Goal: Task Accomplishment & Management: Complete application form

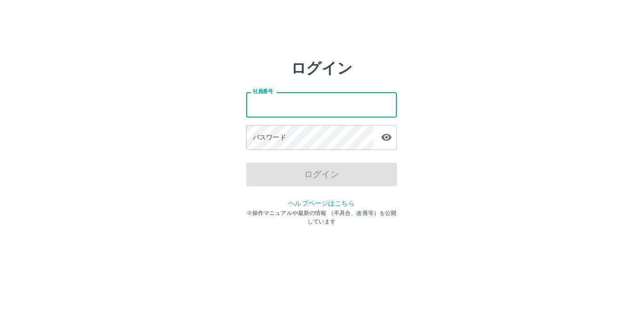
click at [294, 106] on input "社員番号" at bounding box center [321, 104] width 151 height 25
type input "*******"
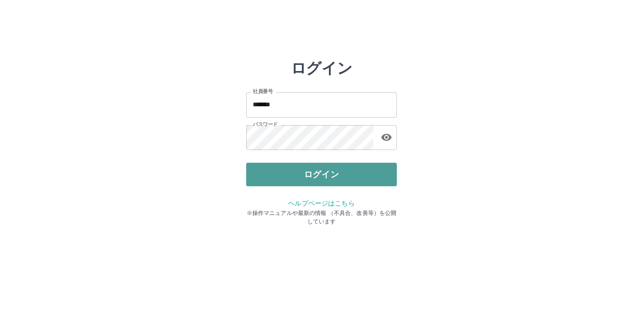
click at [324, 177] on button "ログイン" at bounding box center [321, 175] width 151 height 24
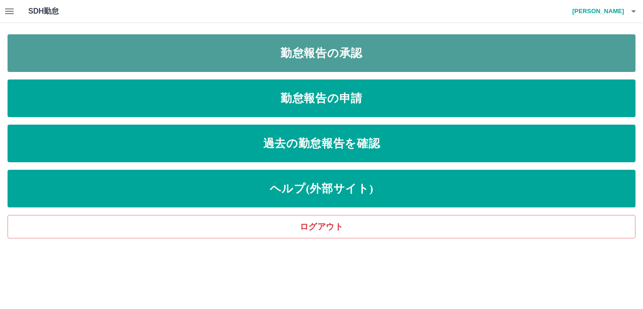
click at [343, 49] on link "勤怠報告の承認" at bounding box center [321, 53] width 627 height 38
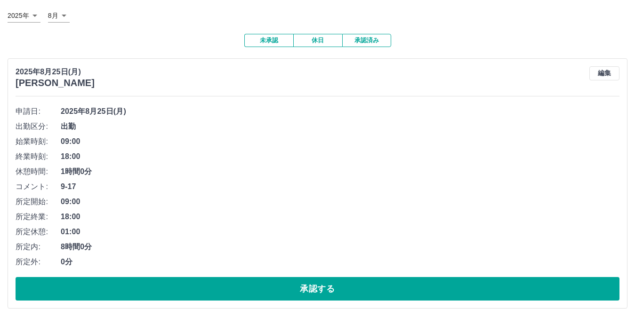
scroll to position [47, 0]
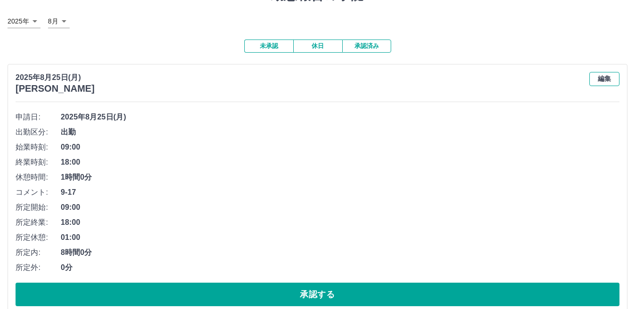
click at [607, 83] on button "編集" at bounding box center [604, 79] width 30 height 14
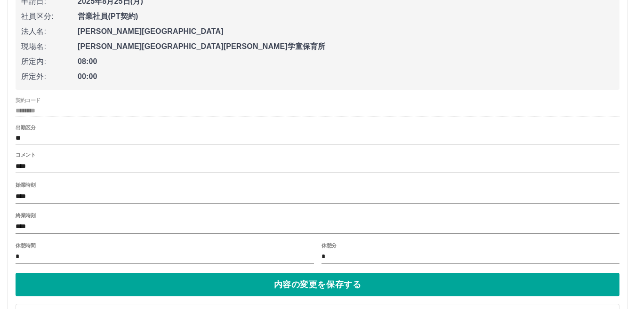
scroll to position [188, 0]
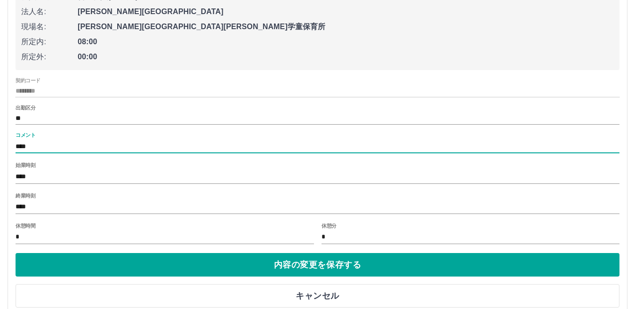
click at [45, 143] on input "****" at bounding box center [318, 147] width 604 height 14
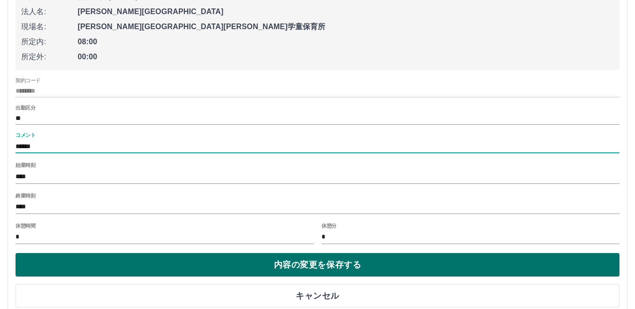
type input "******"
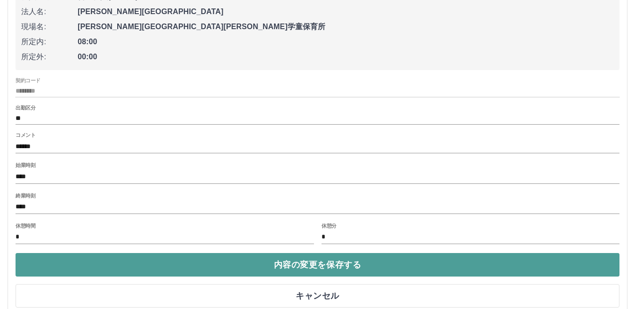
click at [279, 264] on button "内容の変更を保存する" at bounding box center [318, 265] width 604 height 24
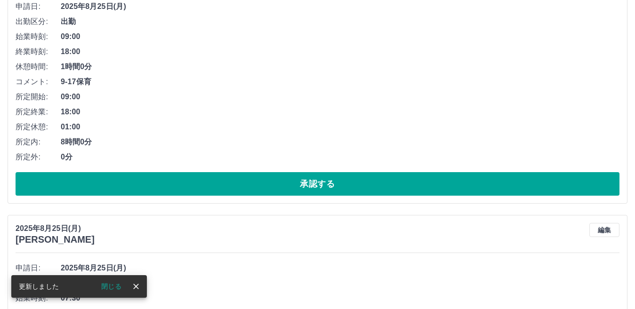
scroll to position [141, 0]
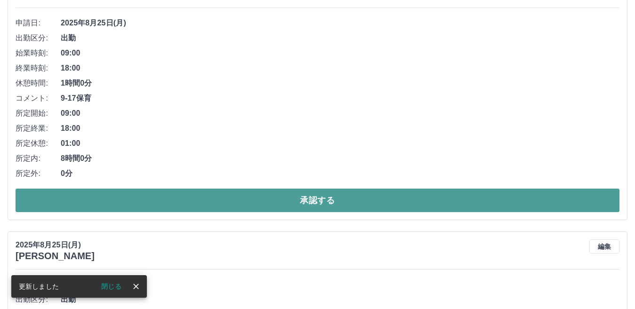
click at [318, 202] on button "承認する" at bounding box center [318, 201] width 604 height 24
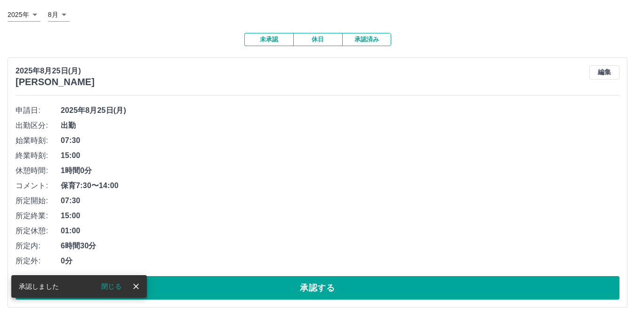
scroll to position [94, 0]
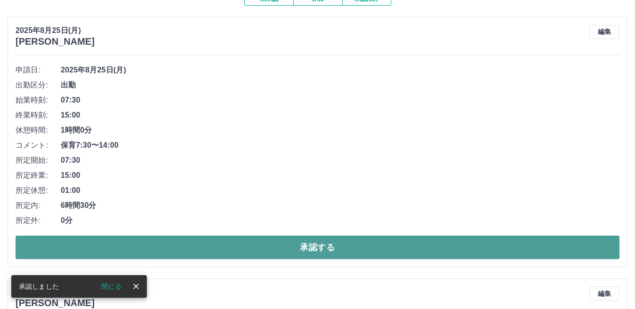
click at [314, 246] on button "承認する" at bounding box center [318, 248] width 604 height 24
click at [315, 246] on button "承認する" at bounding box center [318, 248] width 604 height 24
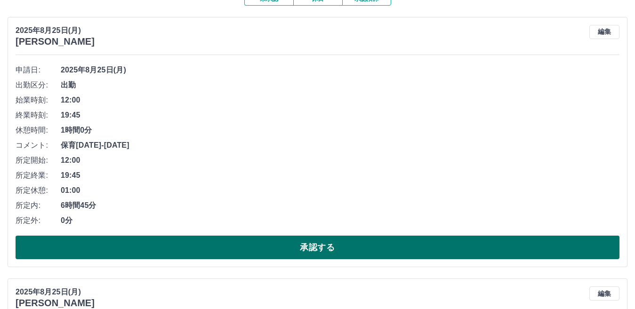
click at [315, 246] on button "承認する" at bounding box center [318, 248] width 604 height 24
click at [321, 247] on button "承認する" at bounding box center [318, 248] width 604 height 24
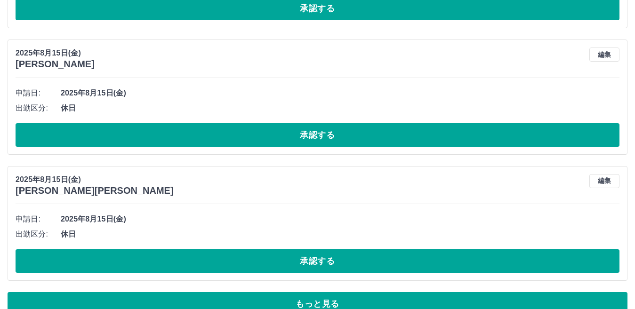
scroll to position [2993, 0]
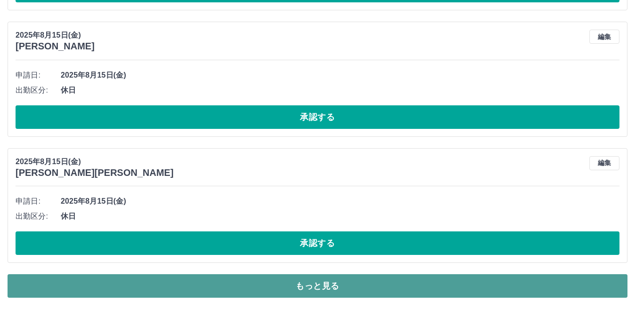
click at [326, 290] on button "もっと見る" at bounding box center [318, 286] width 620 height 24
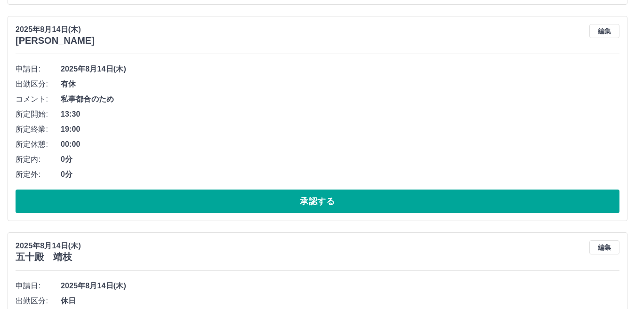
scroll to position [4781, 0]
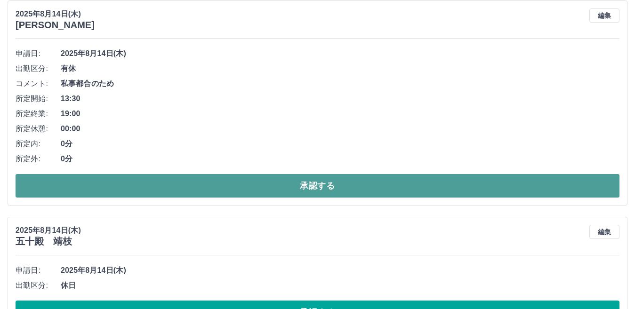
click at [324, 184] on button "承認する" at bounding box center [318, 186] width 604 height 24
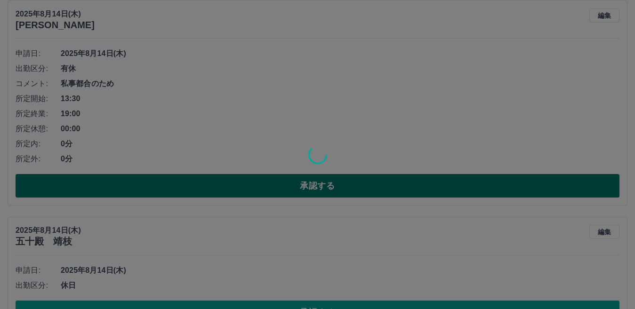
scroll to position [2993, 0]
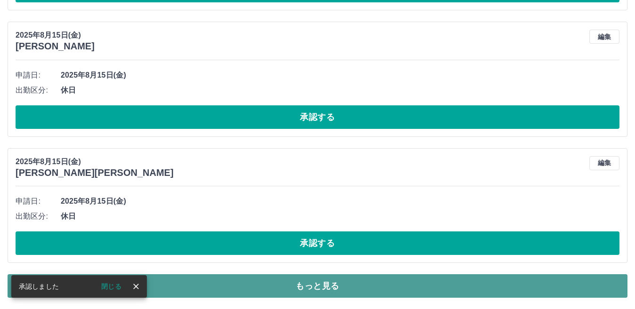
click at [325, 291] on button "もっと見る" at bounding box center [318, 286] width 620 height 24
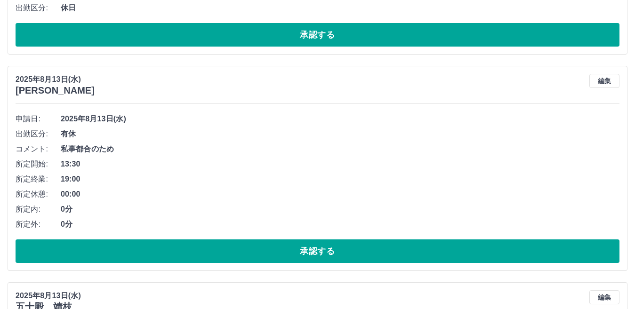
scroll to position [5110, 0]
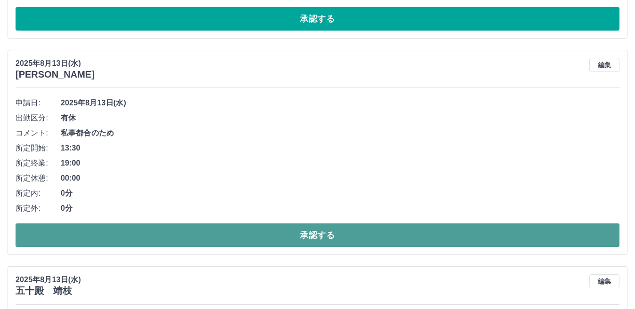
click at [318, 234] on button "承認する" at bounding box center [318, 235] width 604 height 24
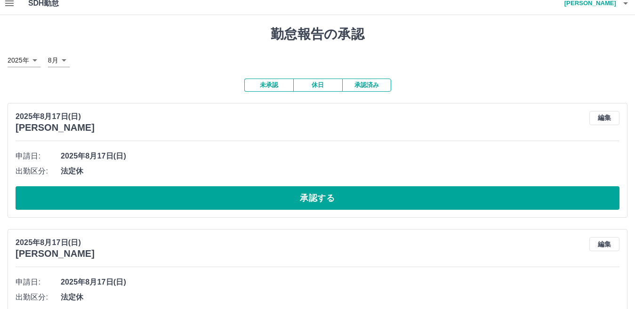
scroll to position [0, 0]
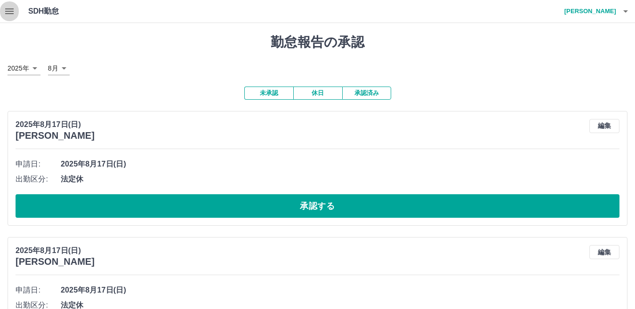
click at [6, 12] on icon "button" at bounding box center [9, 11] width 8 height 6
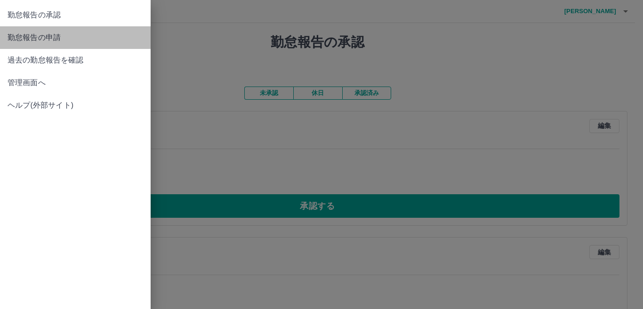
click at [40, 41] on span "勤怠報告の申請" at bounding box center [75, 37] width 135 height 11
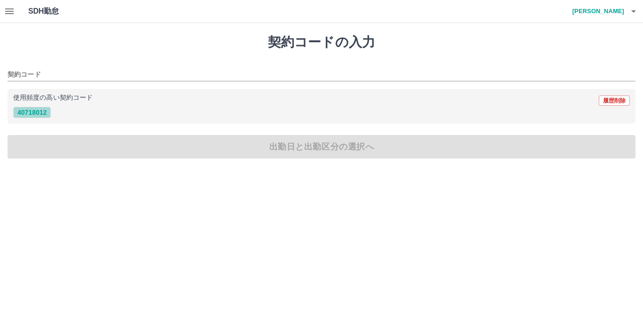
click at [42, 113] on button "40718012" at bounding box center [32, 112] width 38 height 11
type input "********"
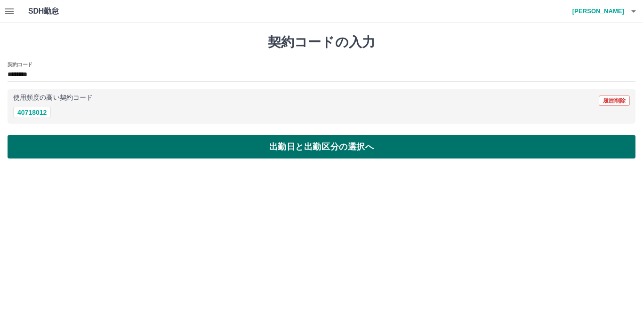
click at [285, 147] on button "出勤日と出勤区分の選択へ" at bounding box center [321, 147] width 627 height 24
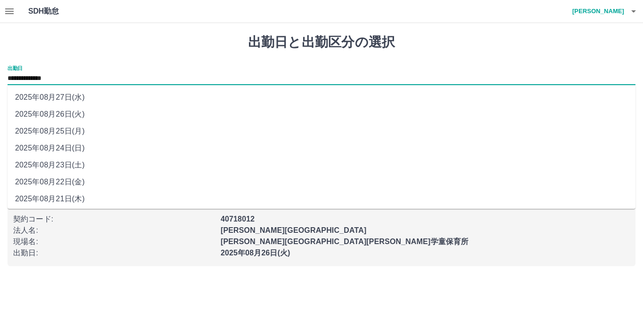
click at [85, 75] on input "**********" at bounding box center [321, 79] width 627 height 12
click at [79, 129] on li "2025年08月25日(月)" at bounding box center [321, 131] width 627 height 17
type input "**********"
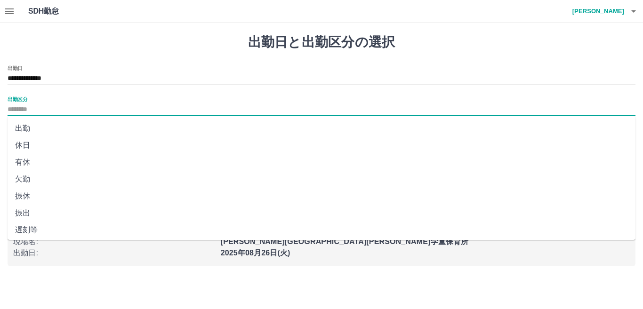
click at [66, 110] on input "出勤区分" at bounding box center [321, 110] width 627 height 12
click at [40, 132] on li "出勤" at bounding box center [321, 128] width 627 height 17
type input "**"
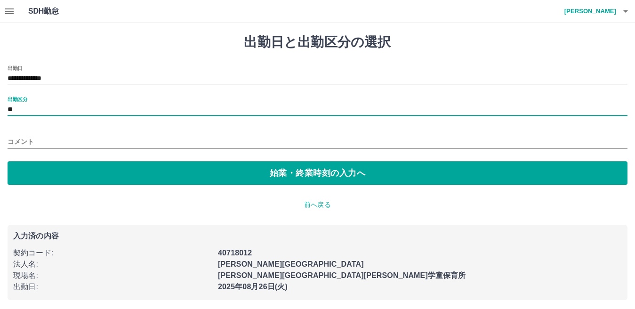
click at [94, 142] on input "コメント" at bounding box center [318, 142] width 620 height 14
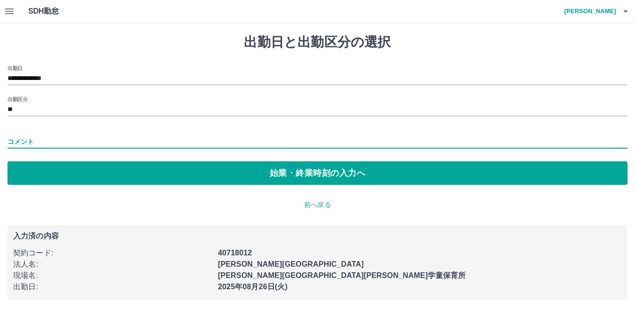
type input "**********"
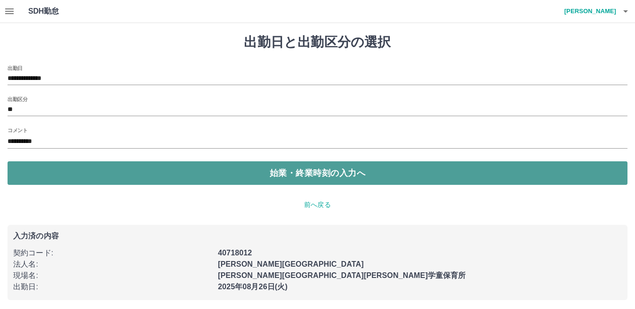
click at [300, 169] on button "始業・終業時刻の入力へ" at bounding box center [318, 173] width 620 height 24
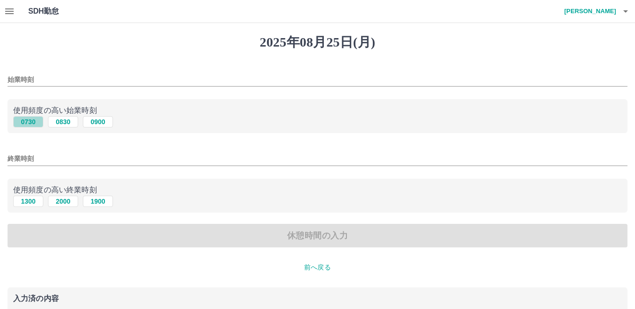
click at [24, 122] on button "0730" at bounding box center [28, 121] width 30 height 11
type input "****"
click at [94, 202] on button "1900" at bounding box center [98, 201] width 30 height 11
type input "****"
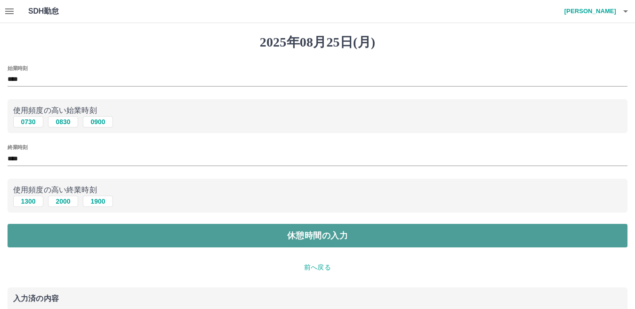
click at [305, 239] on button "休憩時間の入力" at bounding box center [318, 236] width 620 height 24
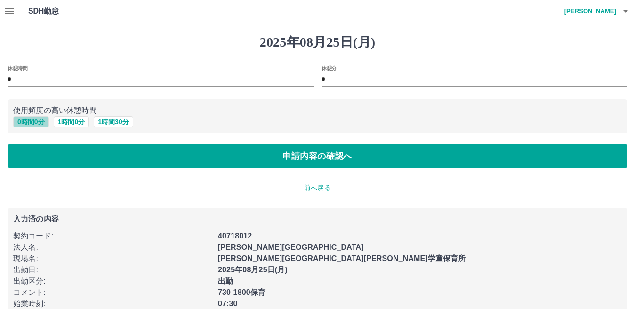
click at [24, 126] on button "0 時間 0 分" at bounding box center [31, 121] width 36 height 11
click at [28, 122] on button "0 時間 0 分" at bounding box center [31, 121] width 36 height 11
click at [63, 124] on button "1 時間 0 分" at bounding box center [72, 121] width 36 height 11
type input "*"
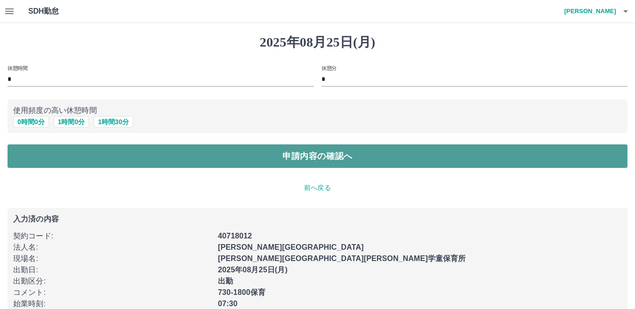
click at [336, 155] on button "申請内容の確認へ" at bounding box center [318, 156] width 620 height 24
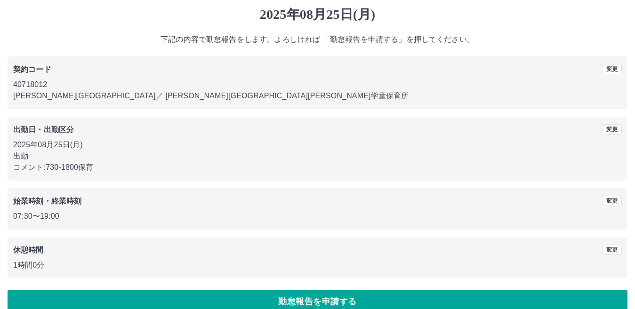
scroll to position [43, 0]
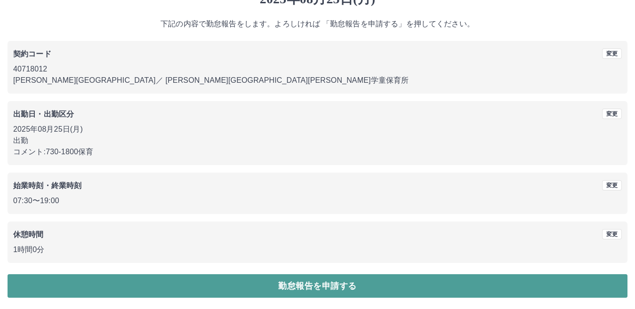
click at [325, 279] on button "勤怠報告を申請する" at bounding box center [318, 286] width 620 height 24
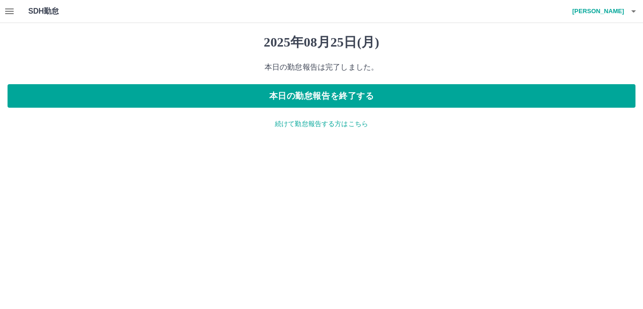
click at [11, 13] on icon "button" at bounding box center [9, 11] width 8 height 6
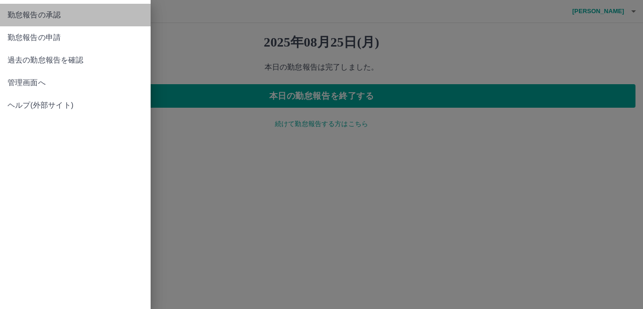
click at [49, 20] on span "勤怠報告の承認" at bounding box center [75, 14] width 135 height 11
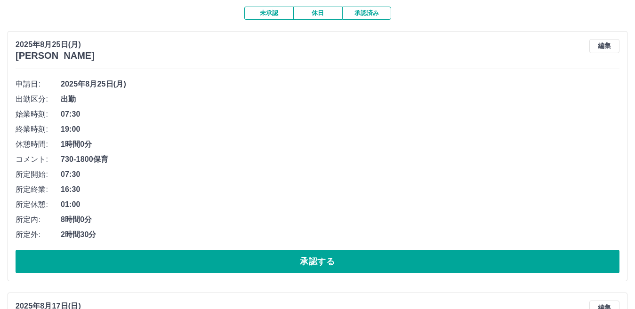
scroll to position [94, 0]
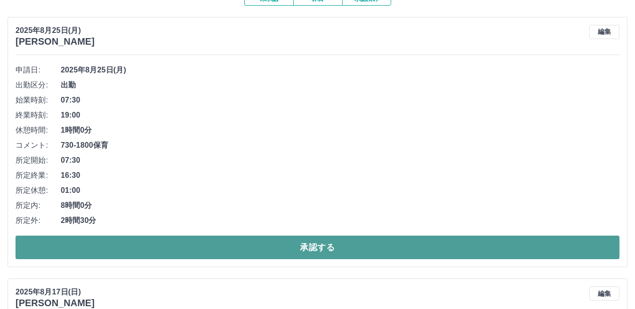
click at [305, 253] on button "承認する" at bounding box center [318, 248] width 604 height 24
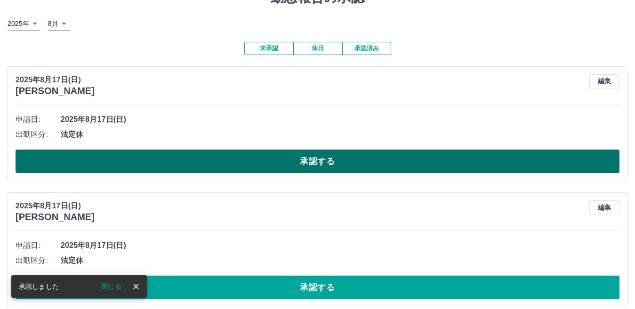
scroll to position [0, 0]
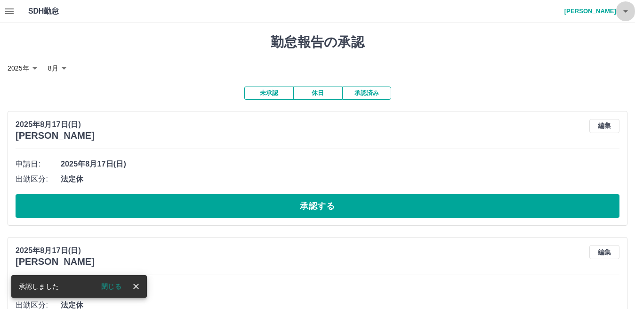
click at [621, 14] on icon "button" at bounding box center [625, 11] width 11 height 11
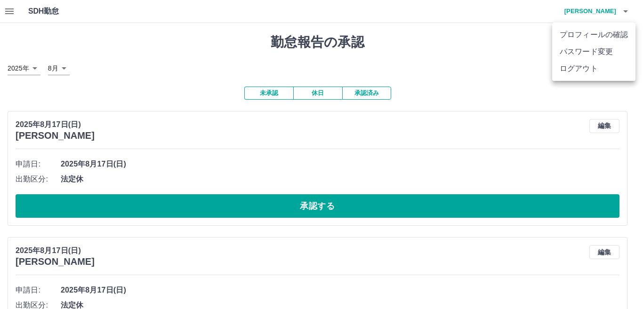
click at [455, 26] on div at bounding box center [321, 154] width 643 height 309
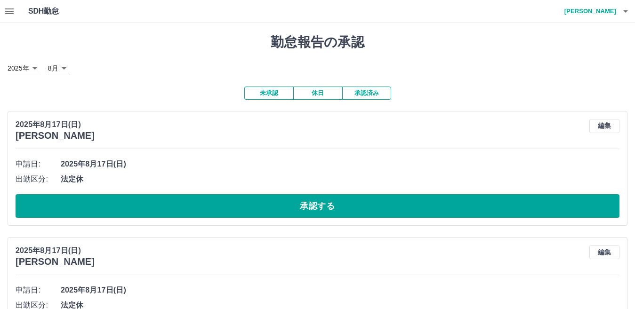
click at [362, 95] on button "承認済み" at bounding box center [366, 93] width 49 height 13
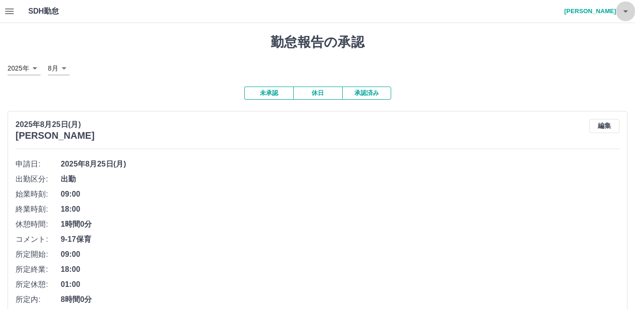
click at [621, 14] on icon "button" at bounding box center [625, 11] width 11 height 11
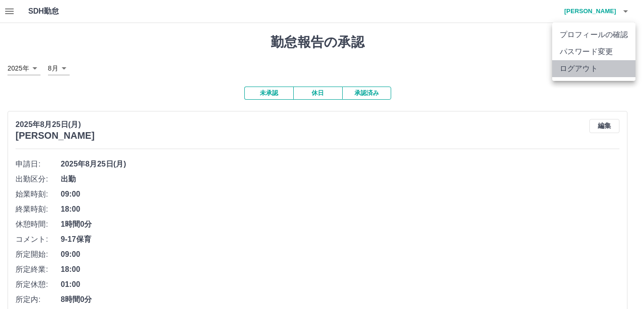
click at [592, 71] on li "ログアウト" at bounding box center [593, 68] width 83 height 17
